Goal: Check status: Check status

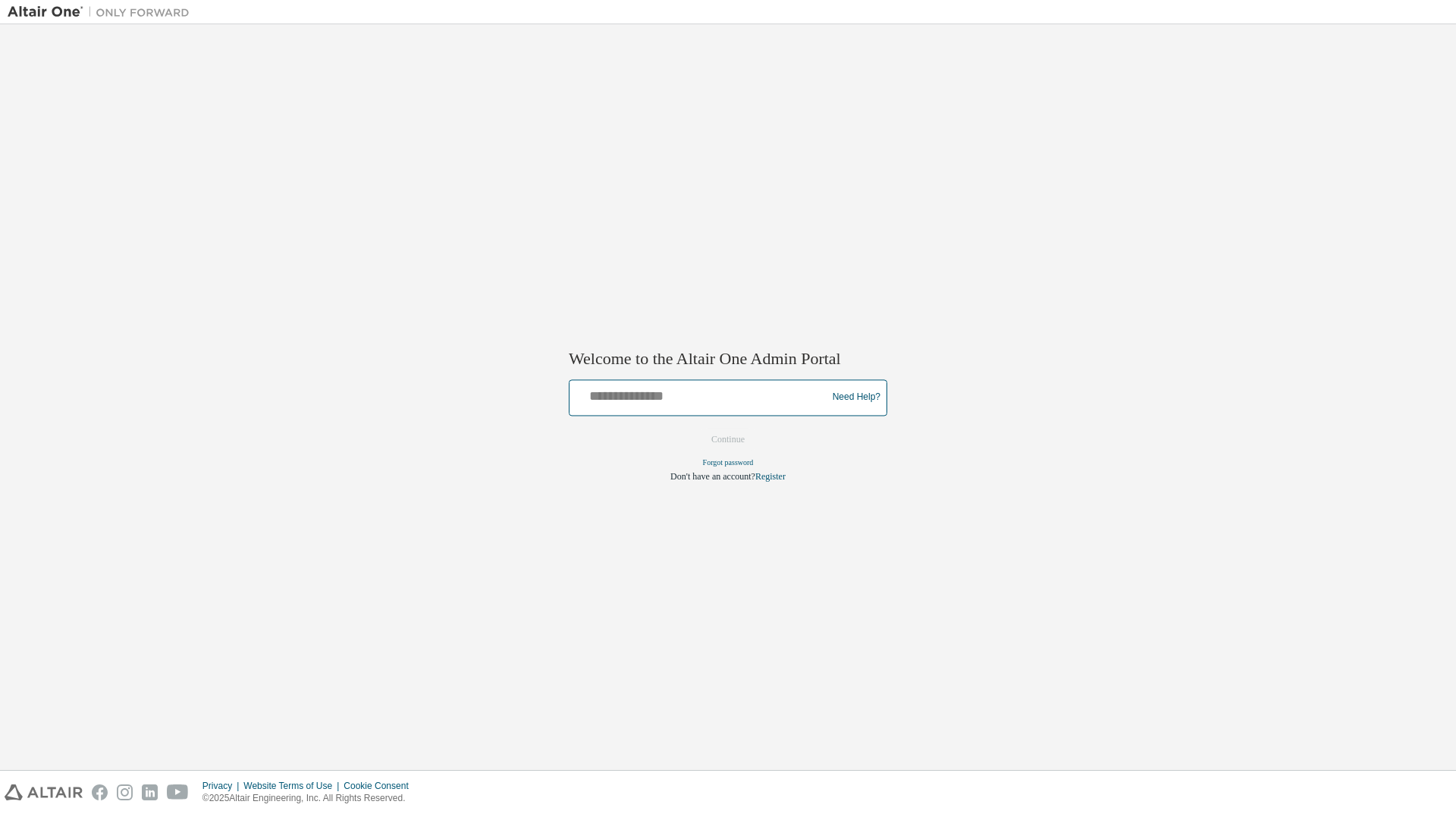
click at [742, 403] on input "text" at bounding box center [700, 394] width 249 height 22
type input "**********"
click at [720, 436] on button "Continue" at bounding box center [728, 440] width 65 height 23
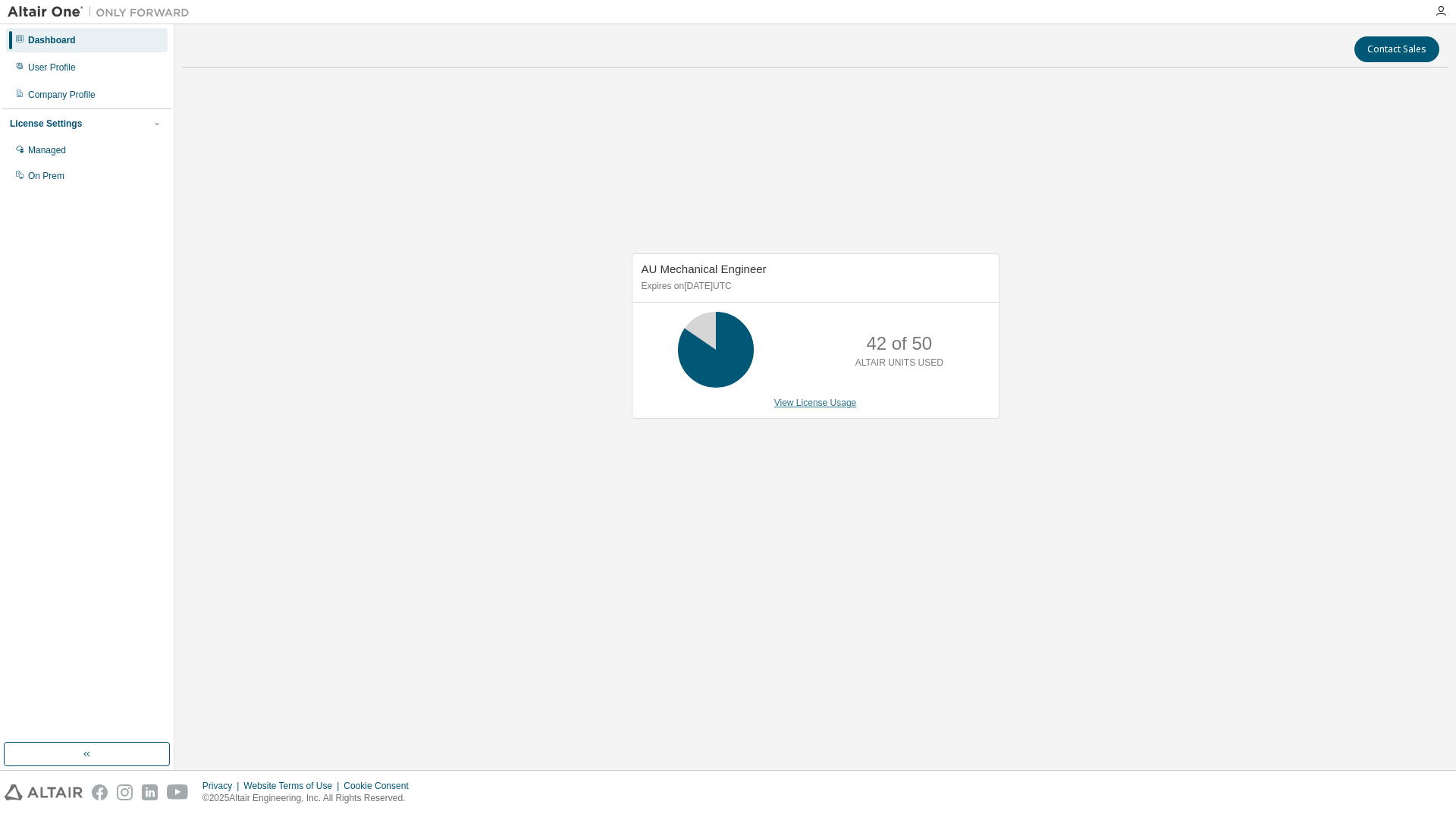
click at [825, 405] on link "View License Usage" at bounding box center [815, 402] width 83 height 11
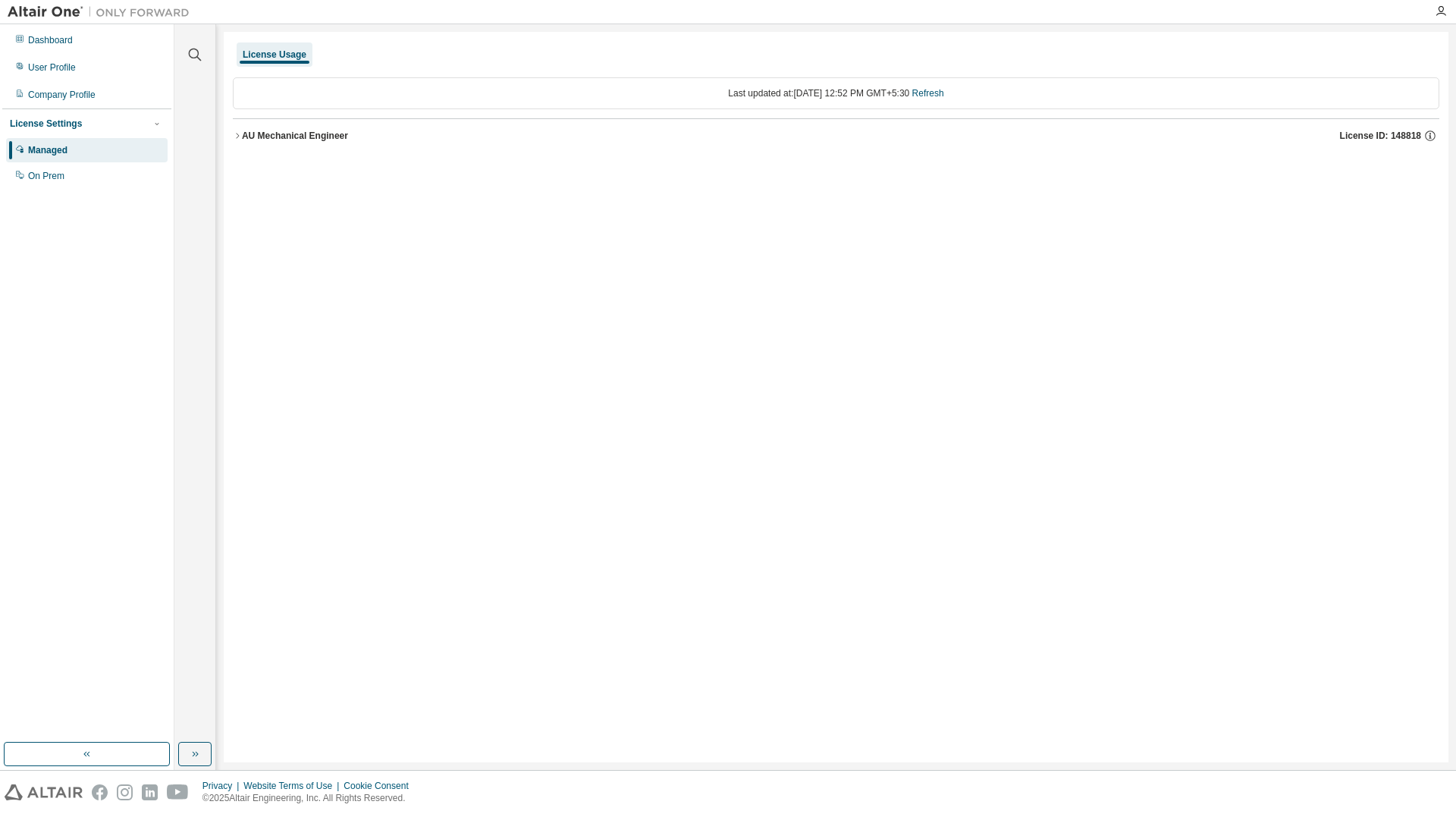
click at [231, 136] on div "License Usage Last updated at: Mon 2025-09-01 12:52 PM GMT+5:30 Refresh AU Mech…" at bounding box center [836, 397] width 1225 height 731
click at [235, 136] on icon "button" at bounding box center [237, 136] width 9 height 9
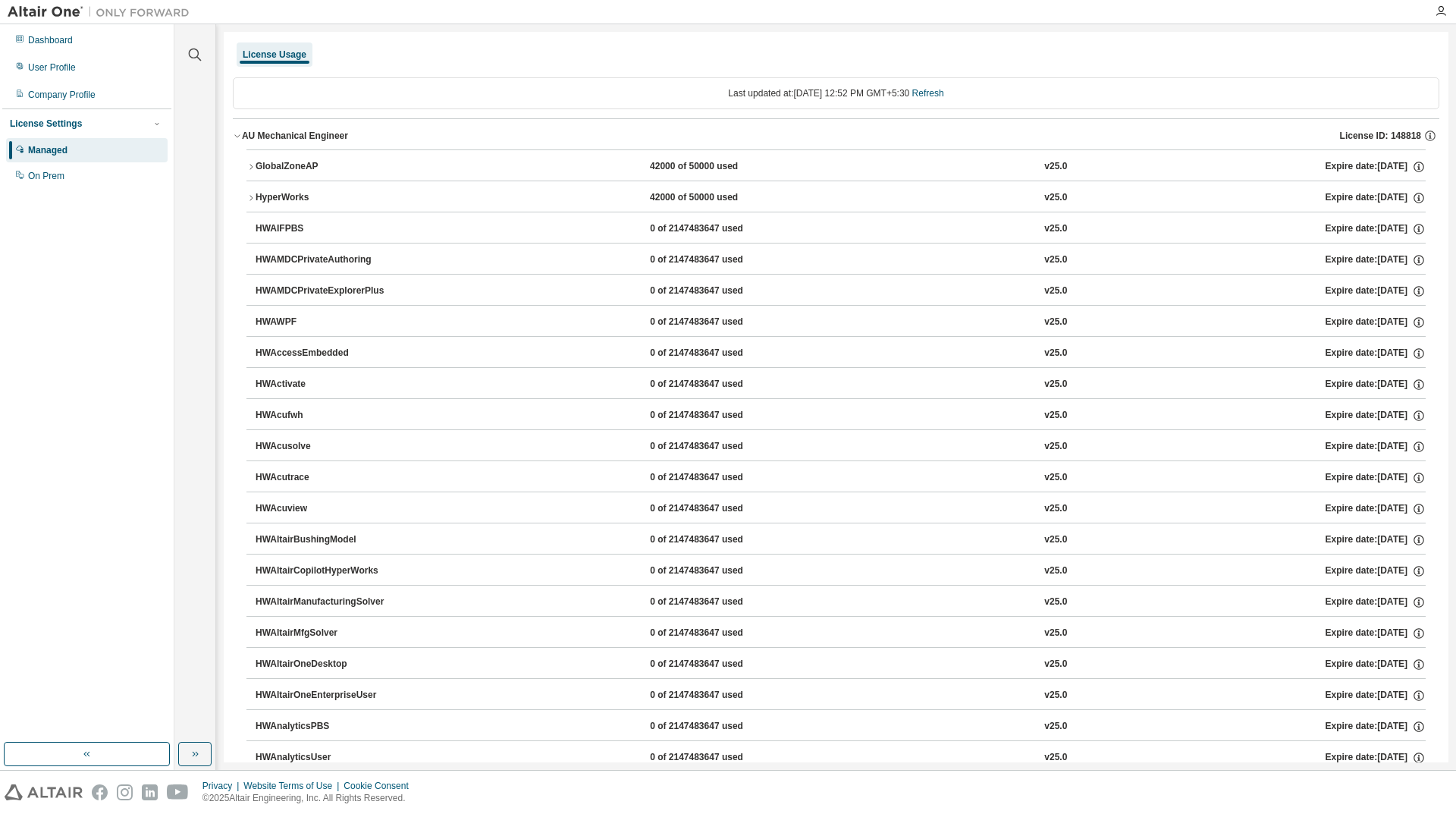
click at [250, 163] on icon "button" at bounding box center [251, 167] width 9 height 9
